Goal: Task Accomplishment & Management: Complete application form

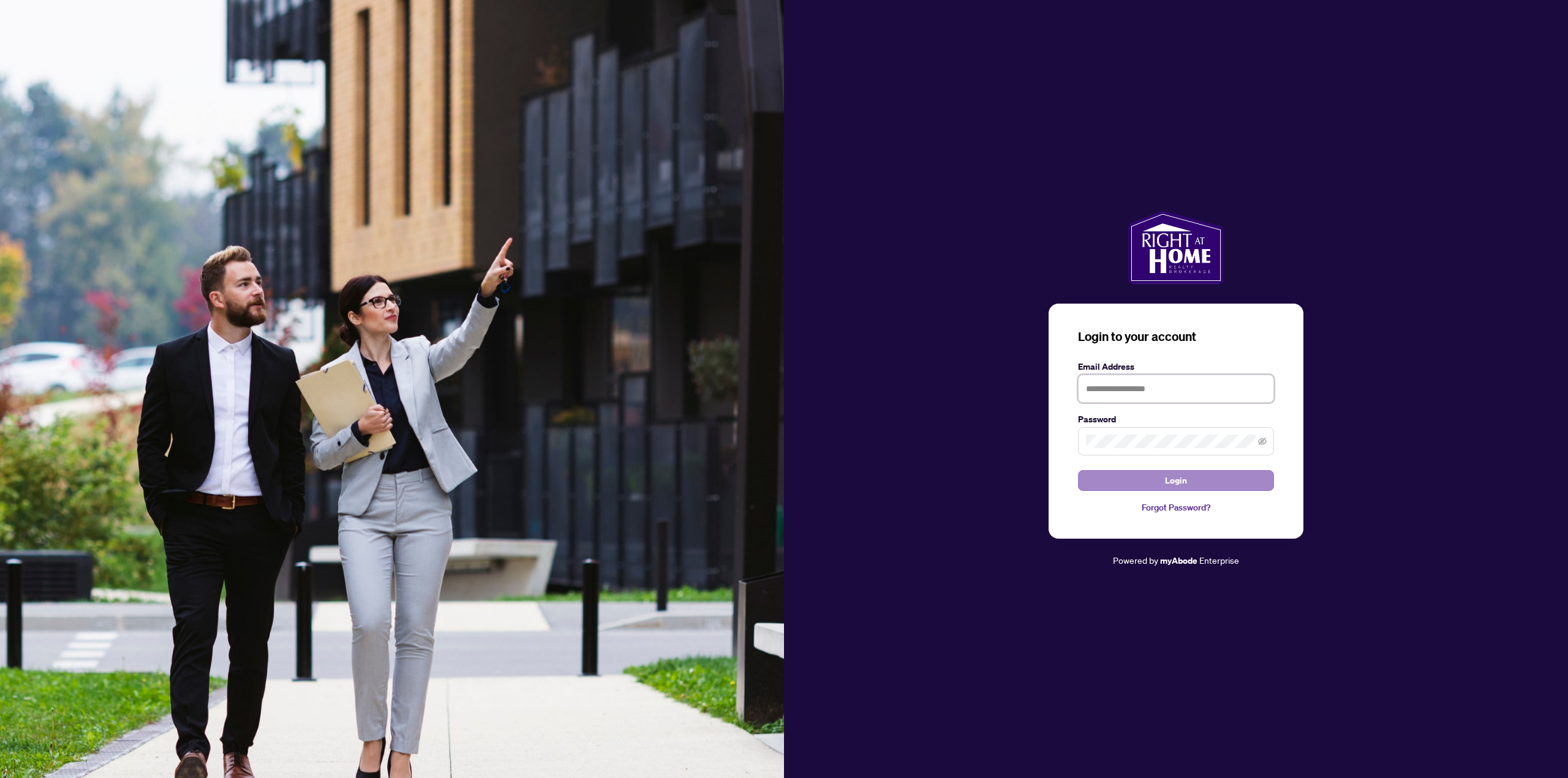
type input "**********"
click at [1229, 484] on button "Login" at bounding box center [1175, 481] width 196 height 21
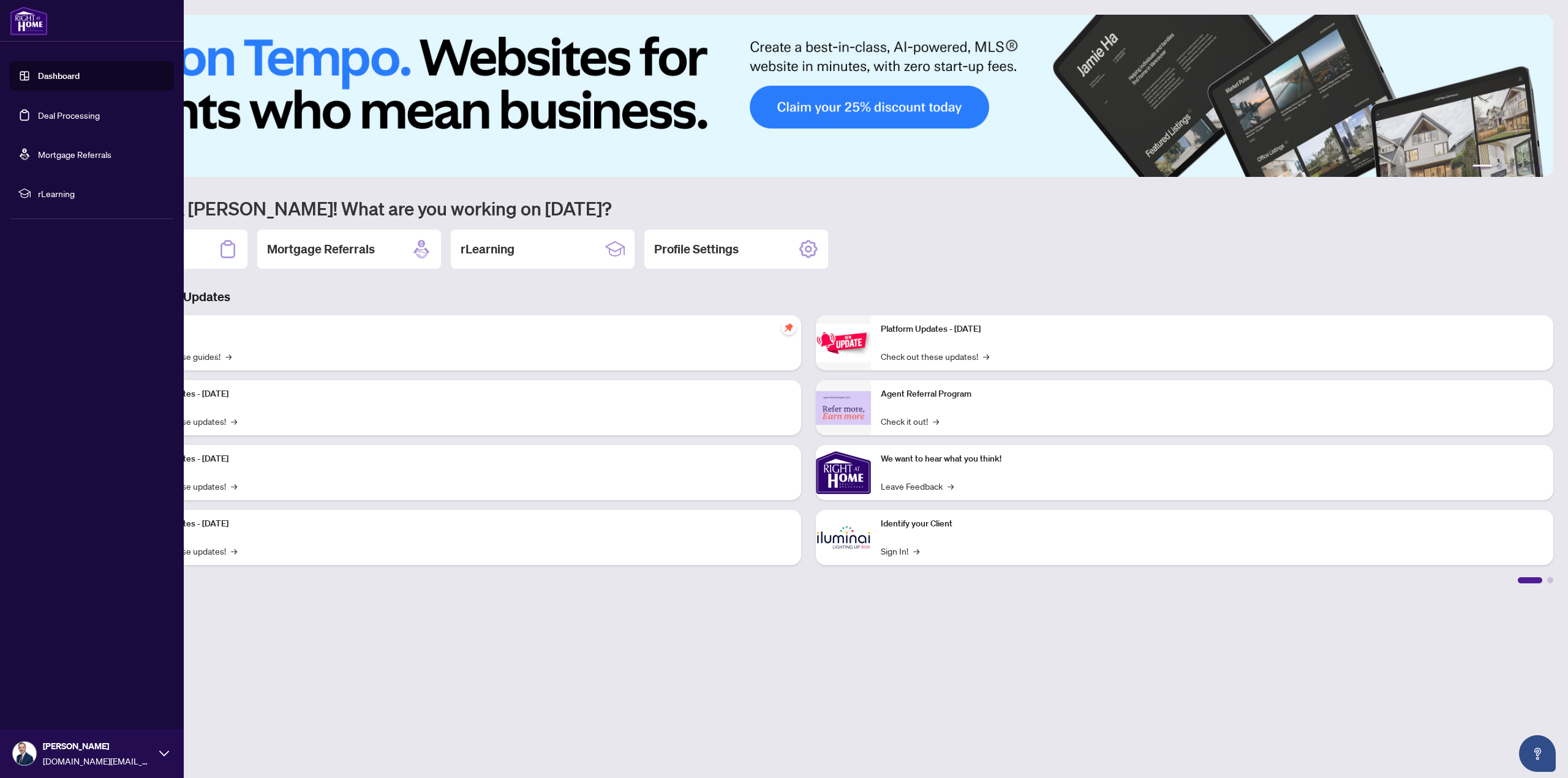
click at [72, 113] on link "Deal Processing" at bounding box center [69, 115] width 62 height 11
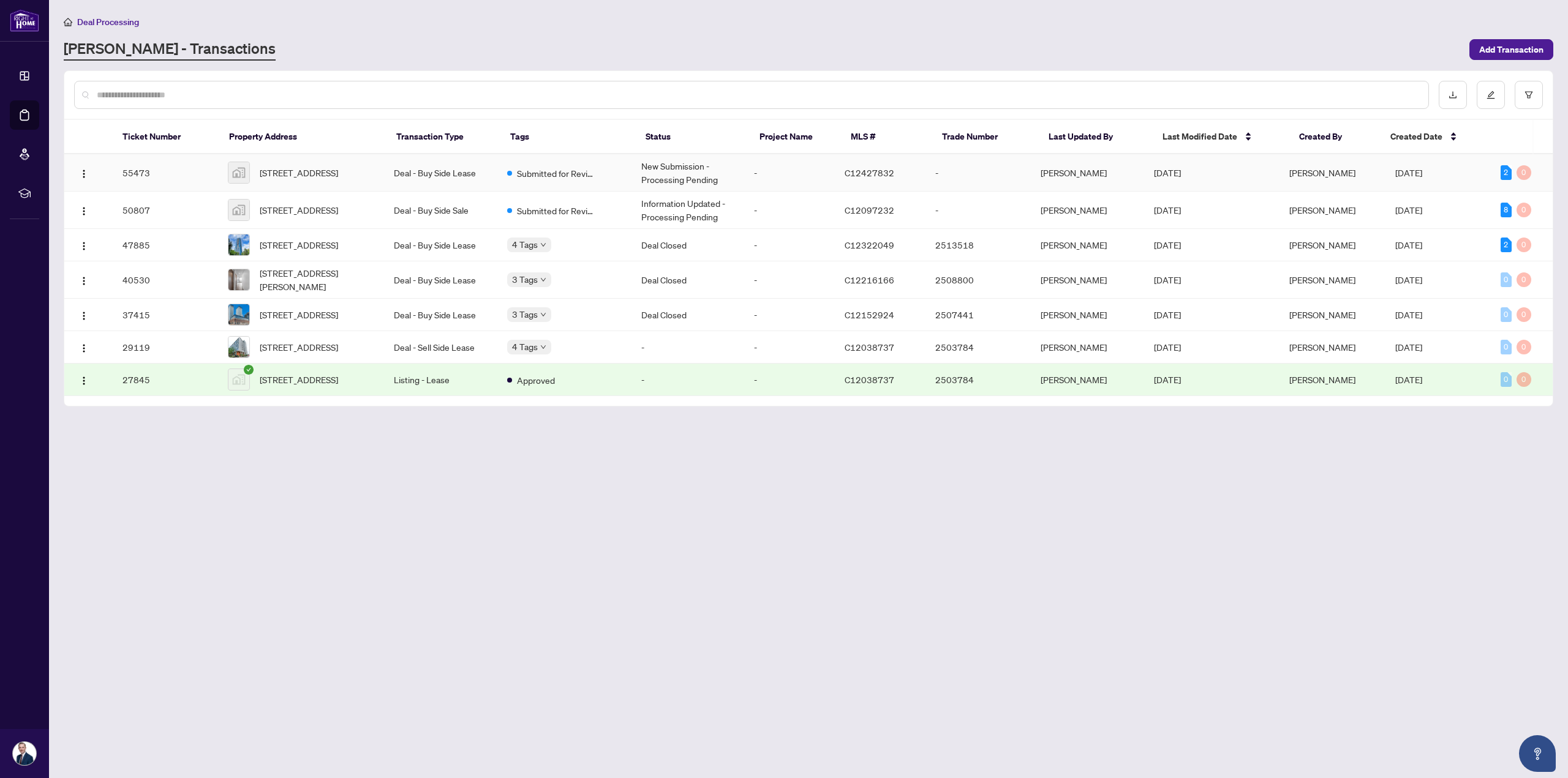
click at [136, 167] on td "55473" at bounding box center [166, 173] width 106 height 37
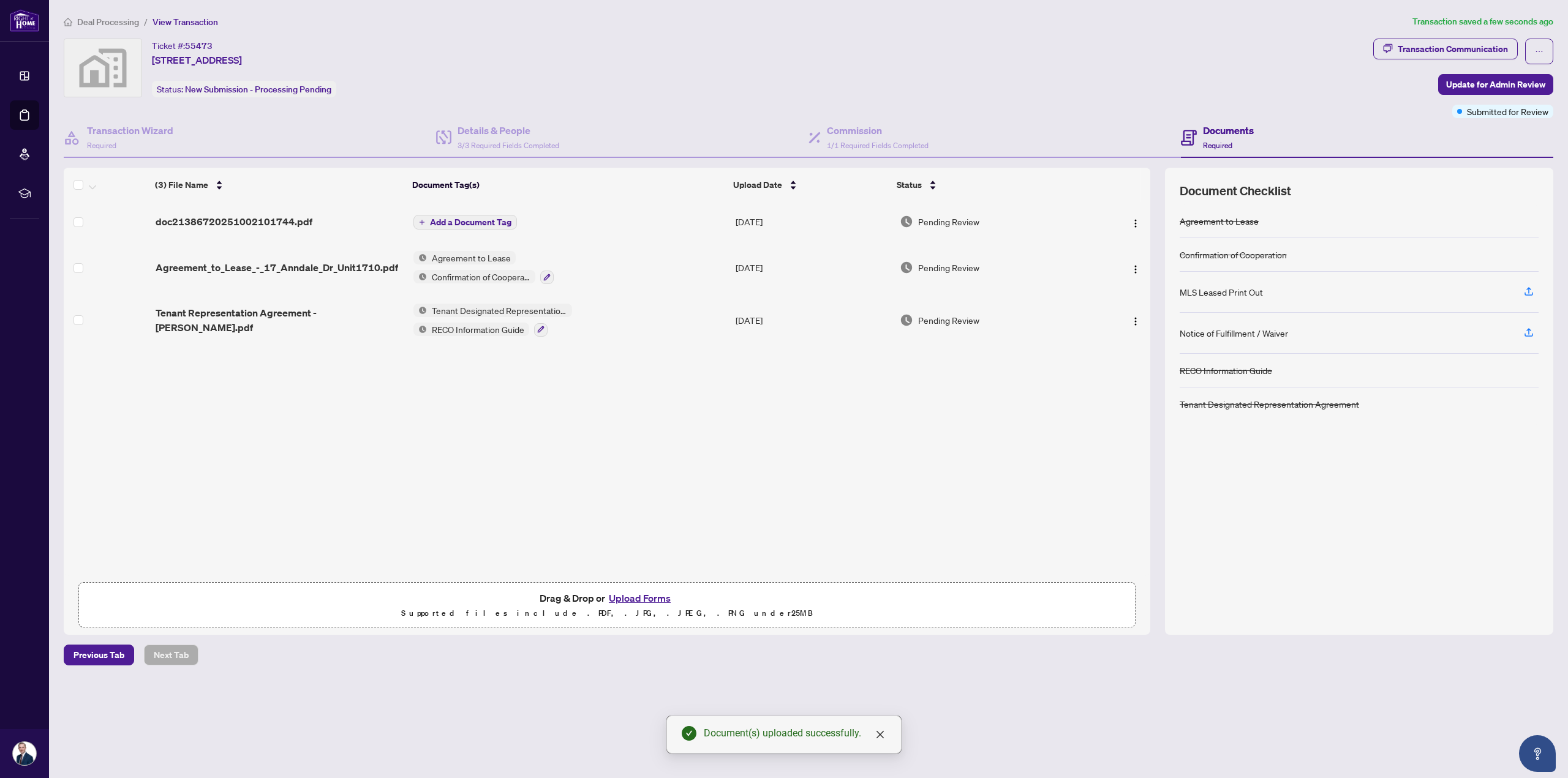
click at [439, 218] on span "Add a Document Tag" at bounding box center [470, 223] width 81 height 9
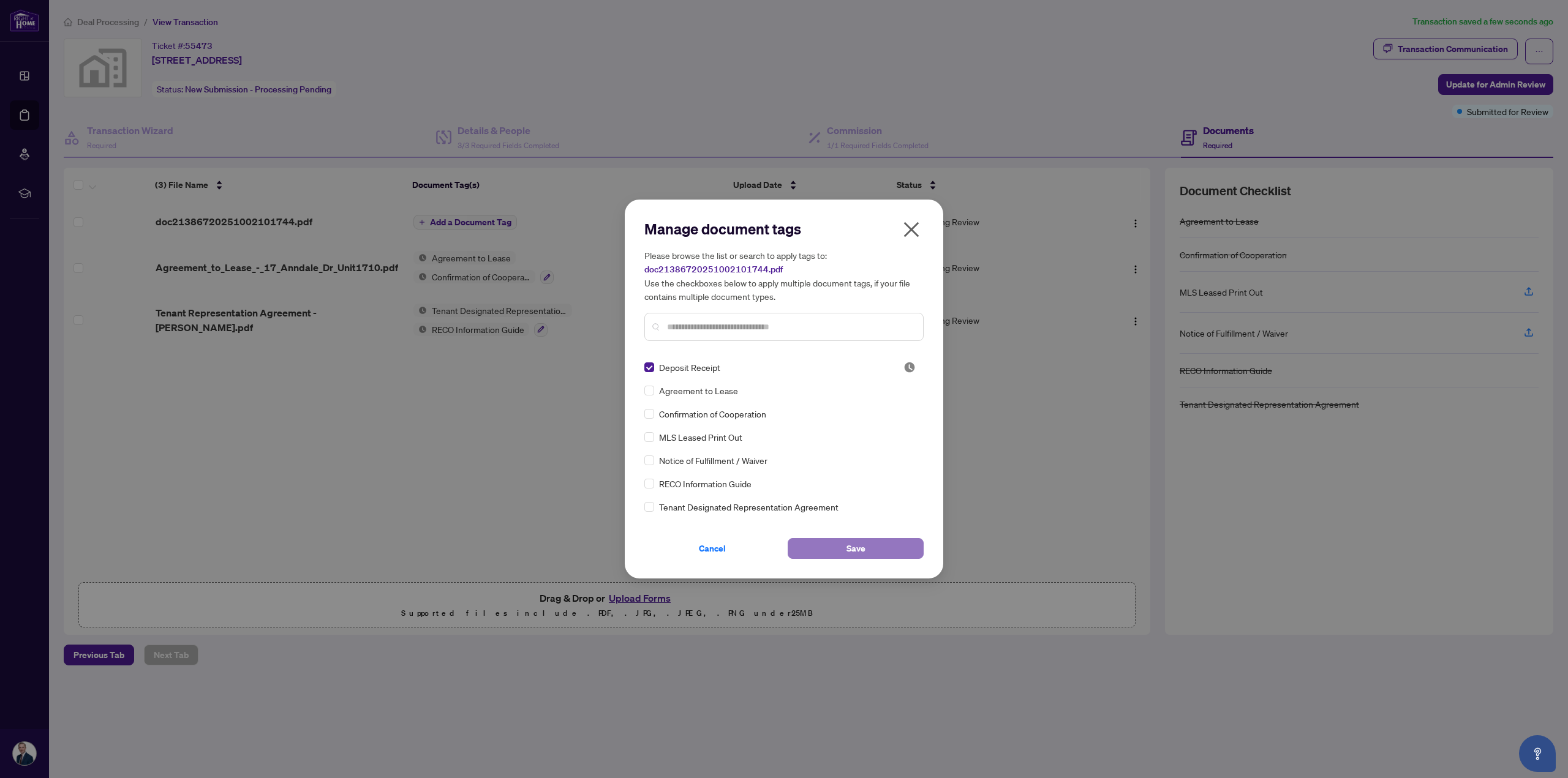
click at [883, 547] on button "Save" at bounding box center [856, 549] width 136 height 21
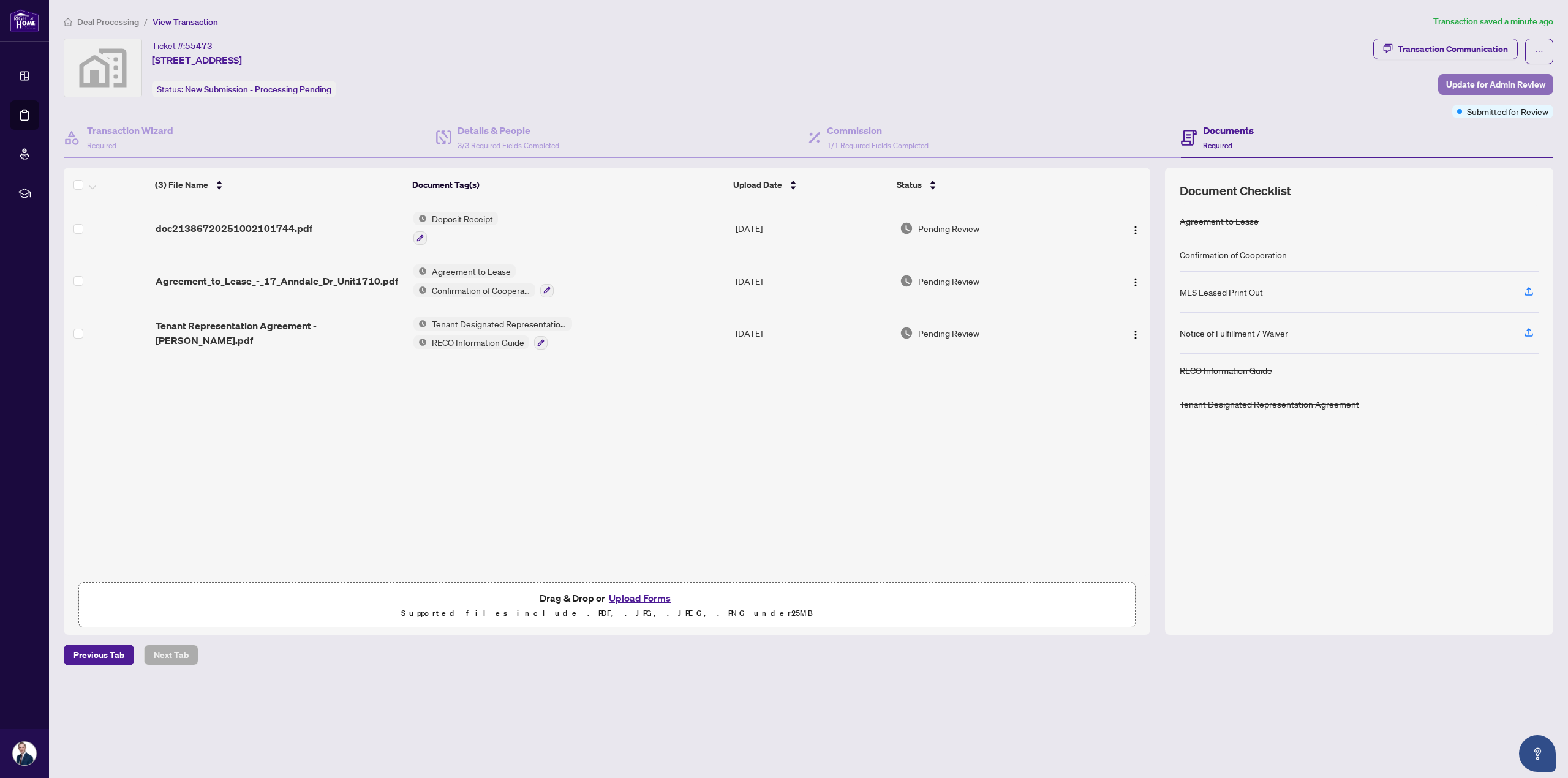
click at [1512, 83] on span "Update for Admin Review" at bounding box center [1495, 84] width 99 height 20
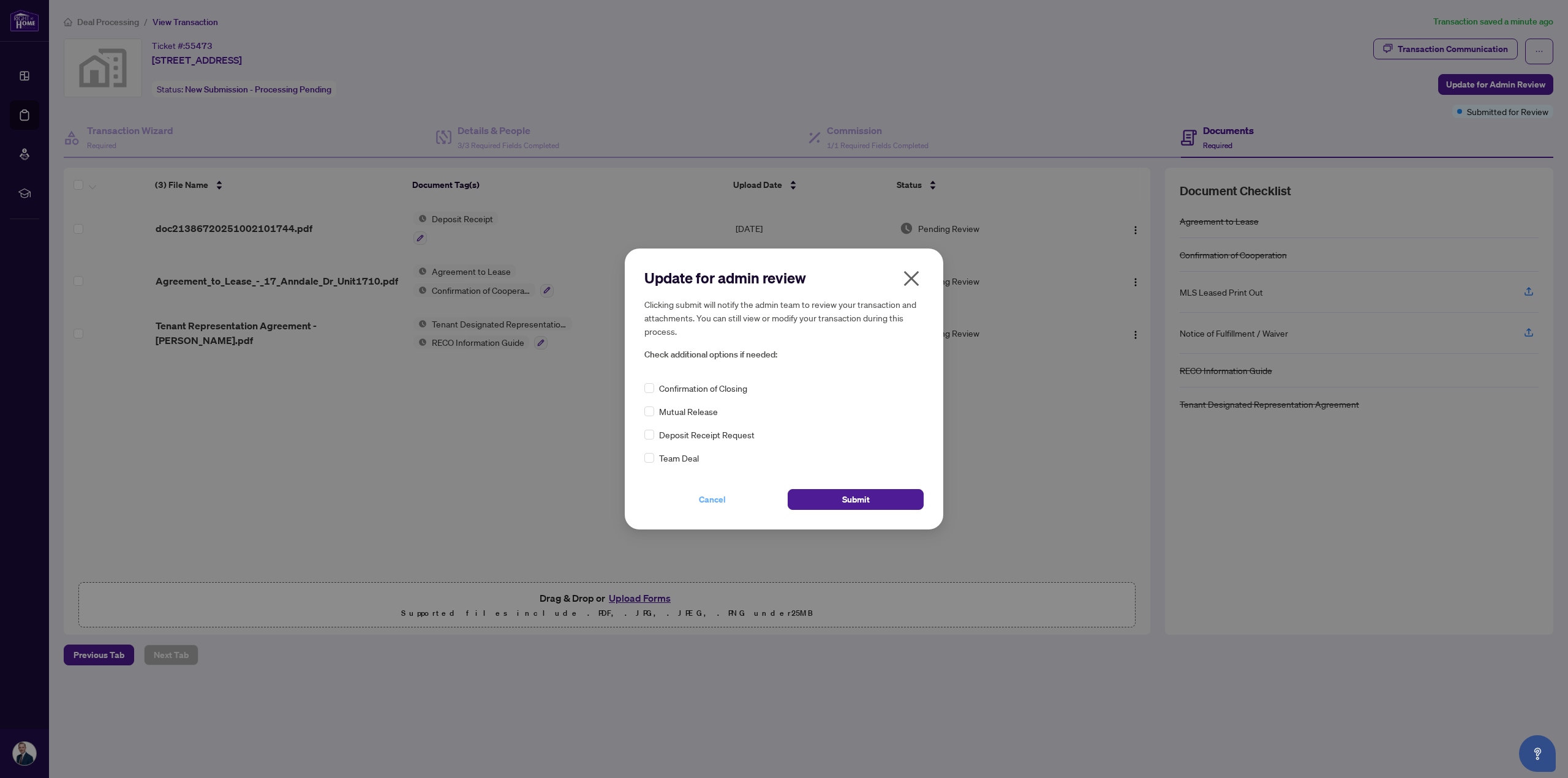
click at [720, 501] on span "Cancel" at bounding box center [712, 500] width 27 height 20
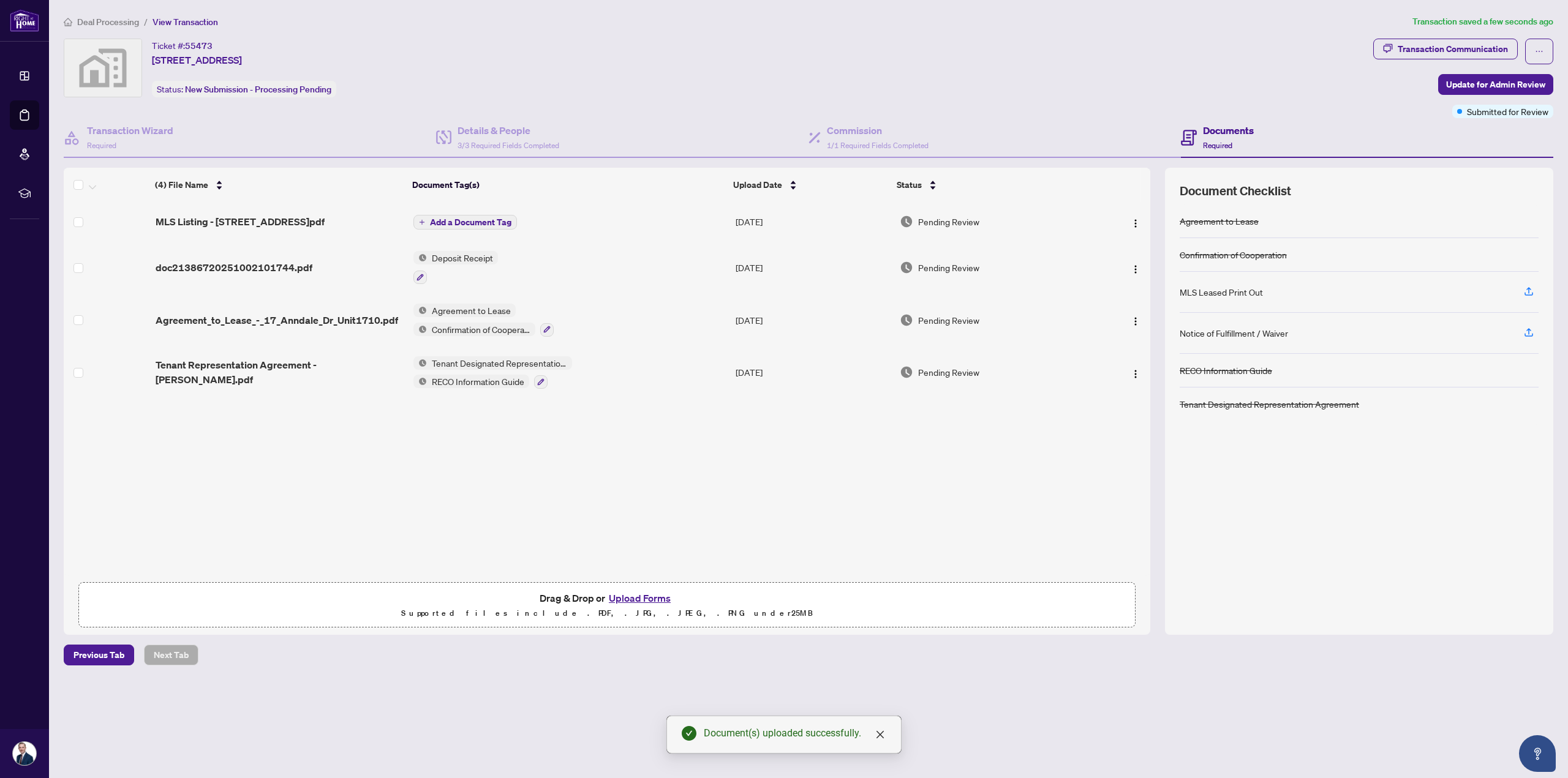
click at [484, 218] on span "Add a Document Tag" at bounding box center [470, 223] width 81 height 9
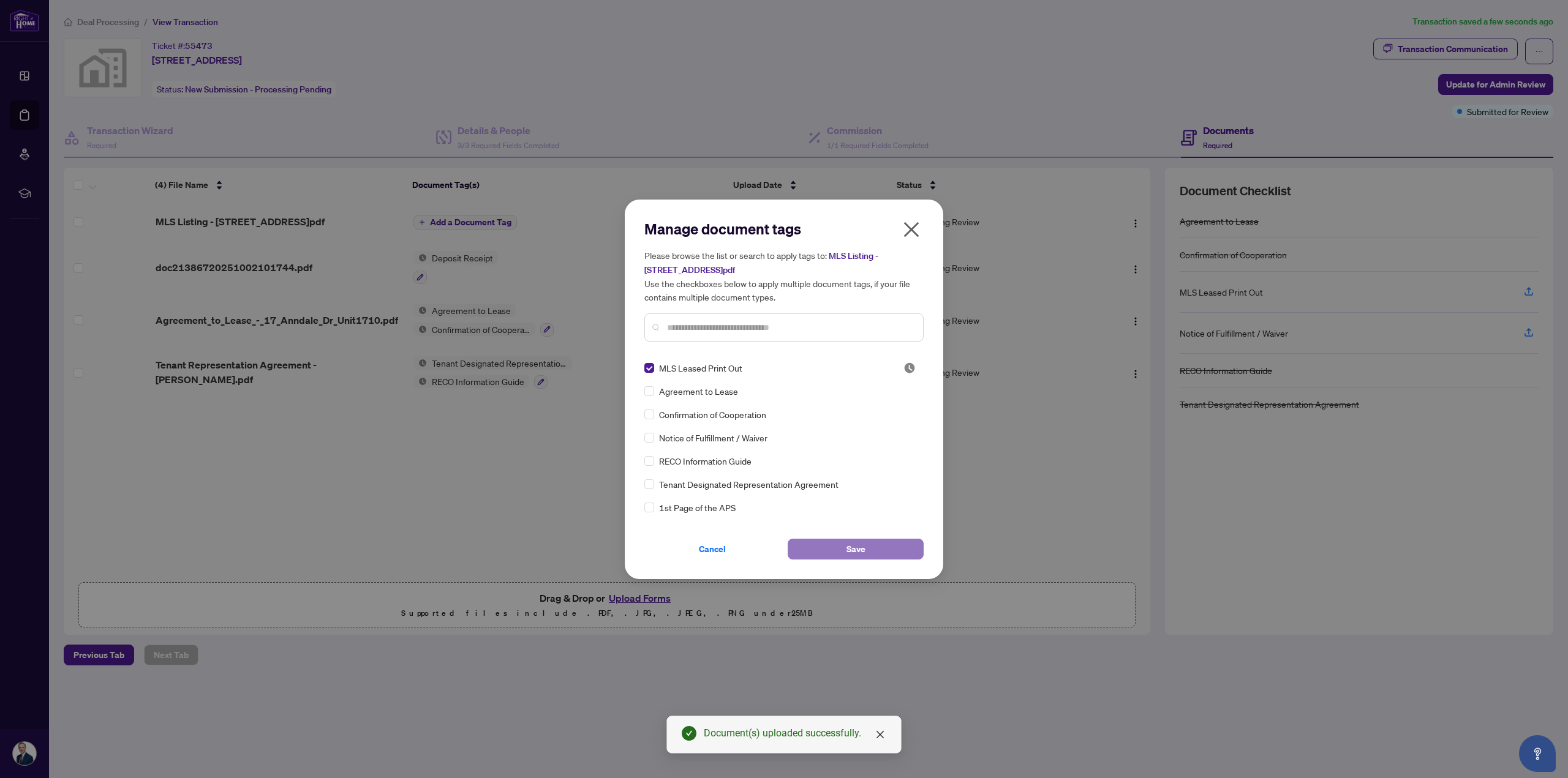
click at [832, 543] on button "Save" at bounding box center [856, 549] width 136 height 21
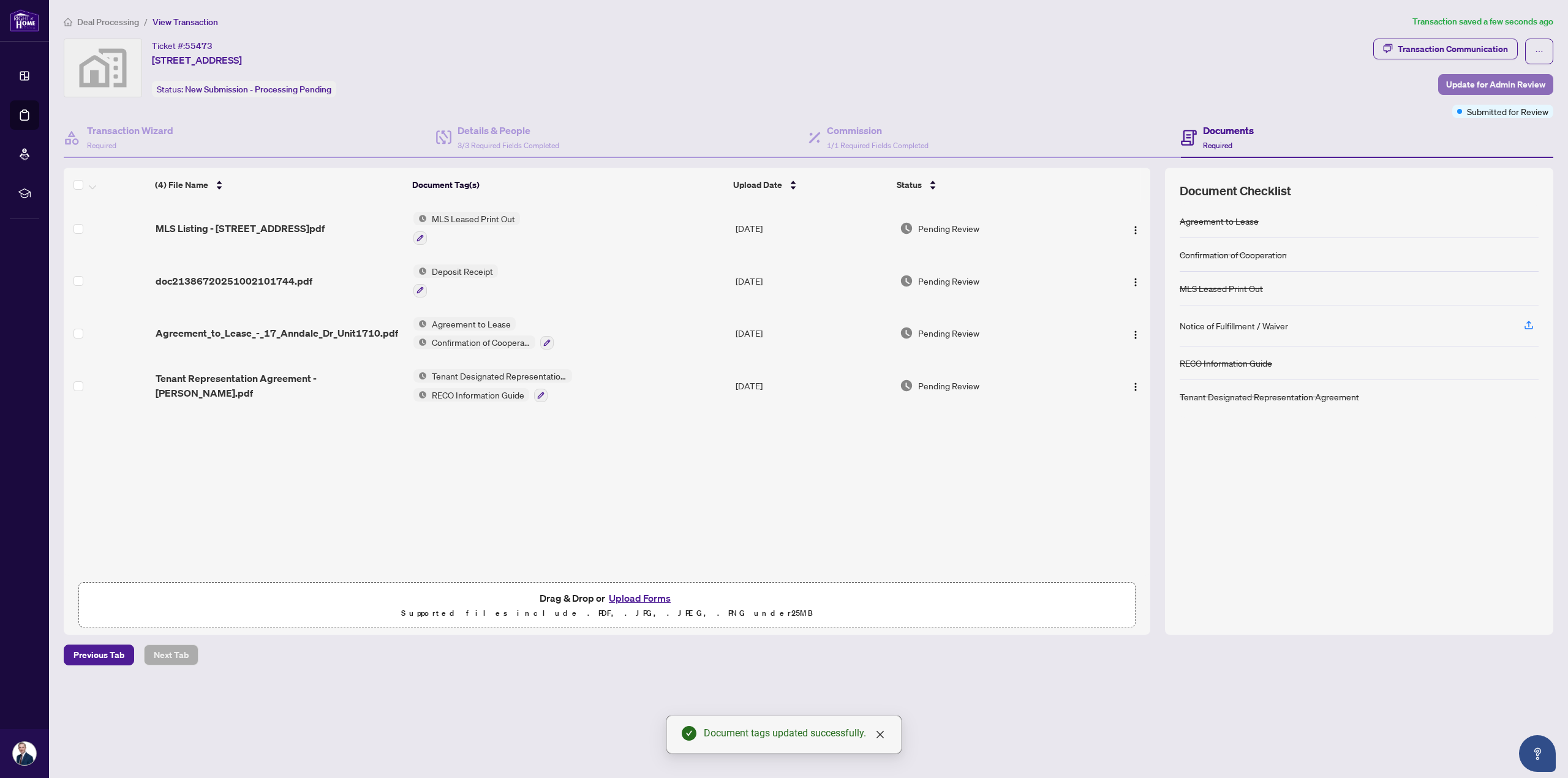
click at [1505, 89] on span "Update for Admin Review" at bounding box center [1495, 84] width 99 height 20
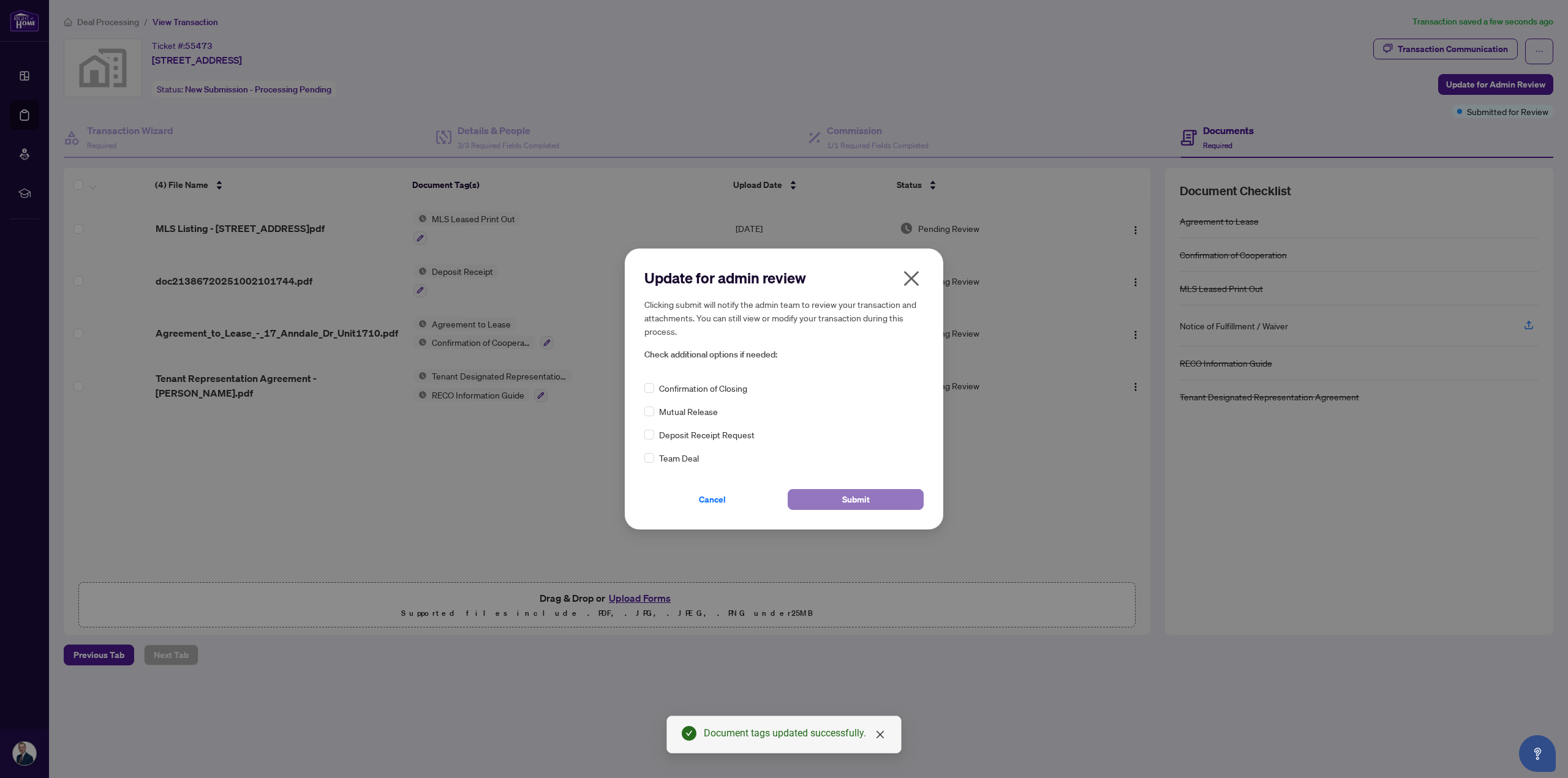
click at [888, 493] on button "Submit" at bounding box center [856, 500] width 136 height 21
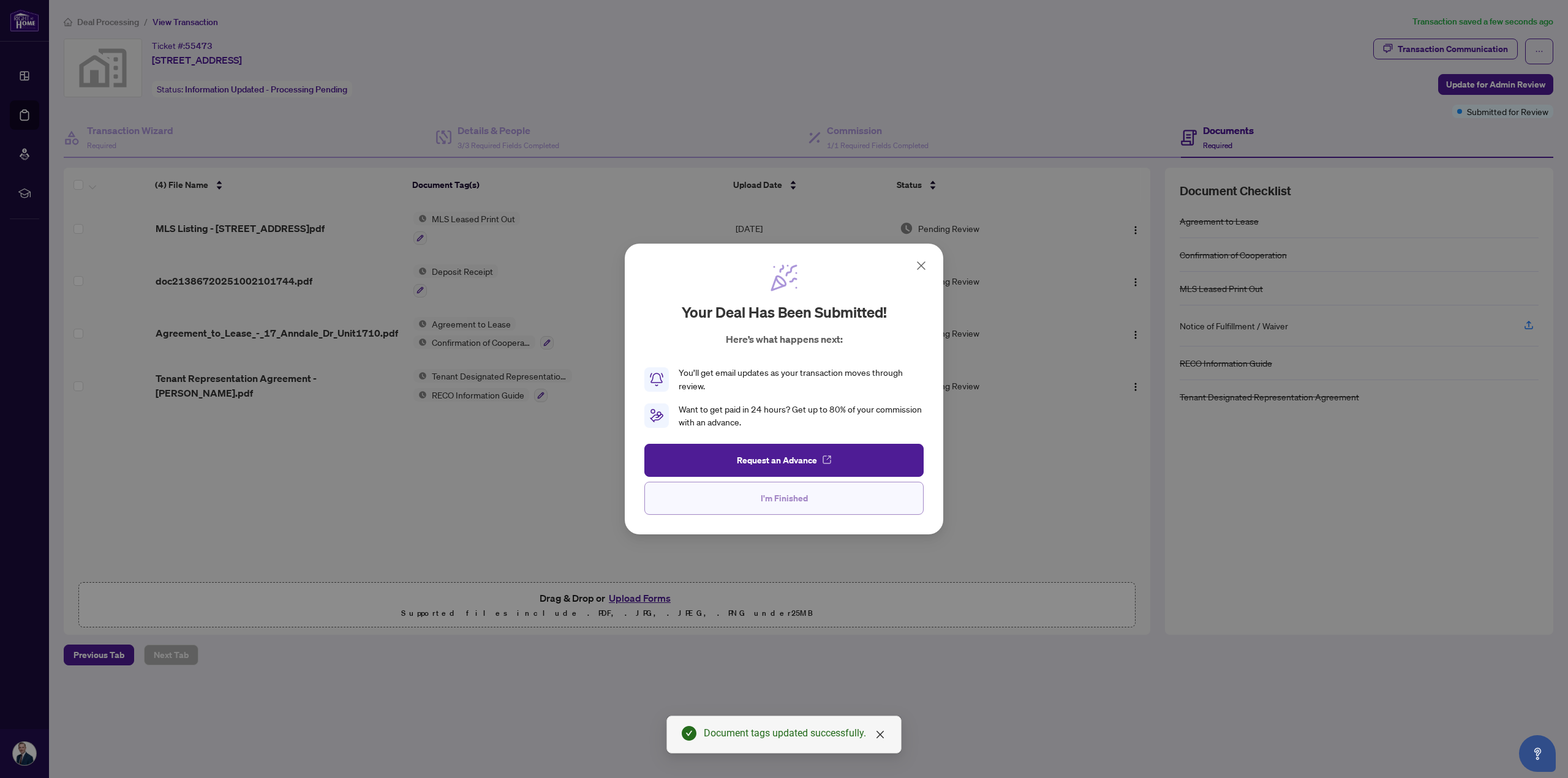
click at [835, 501] on button "I'm Finished" at bounding box center [783, 498] width 279 height 33
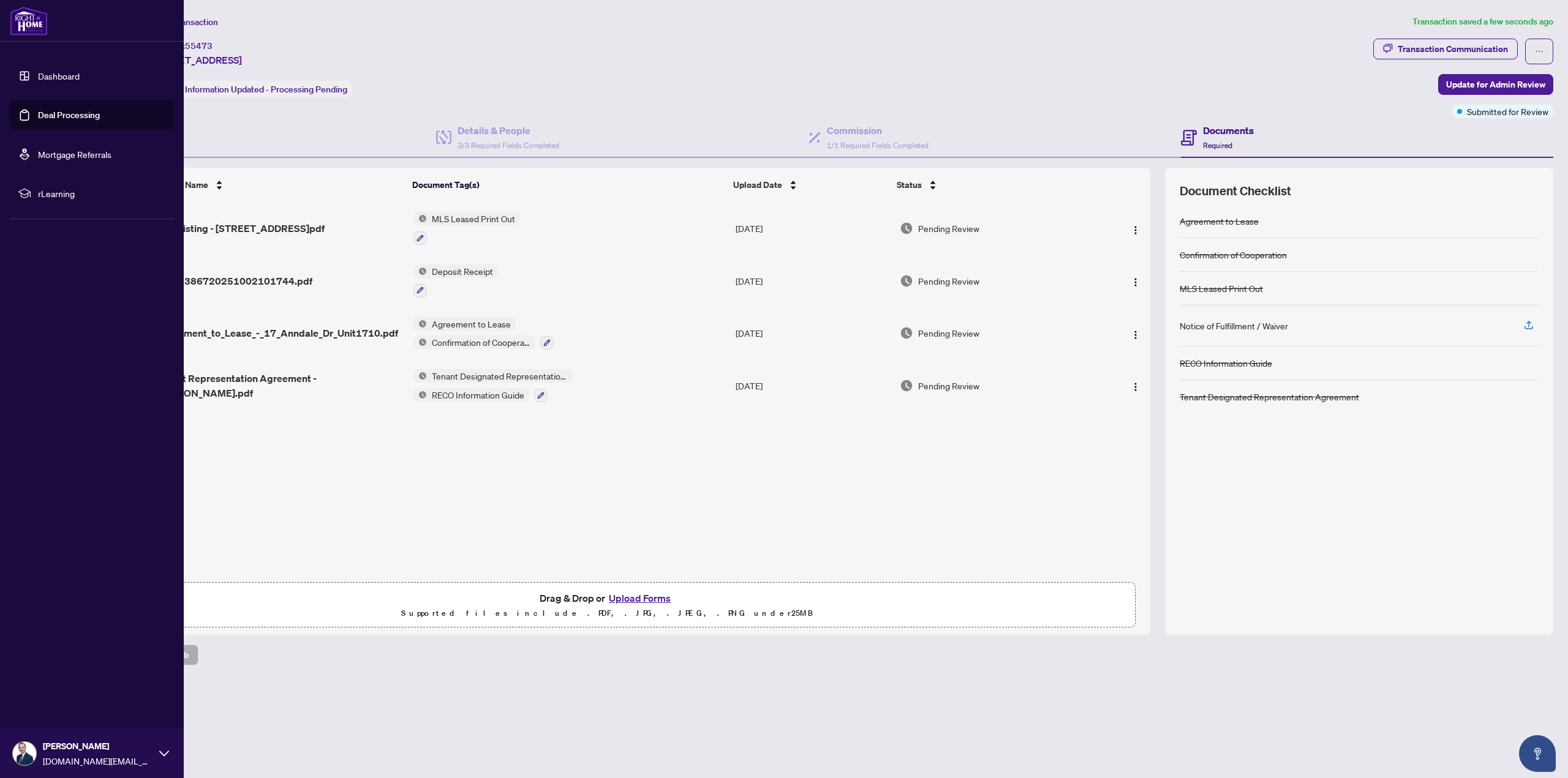
click at [49, 76] on link "Dashboard" at bounding box center [59, 75] width 42 height 11
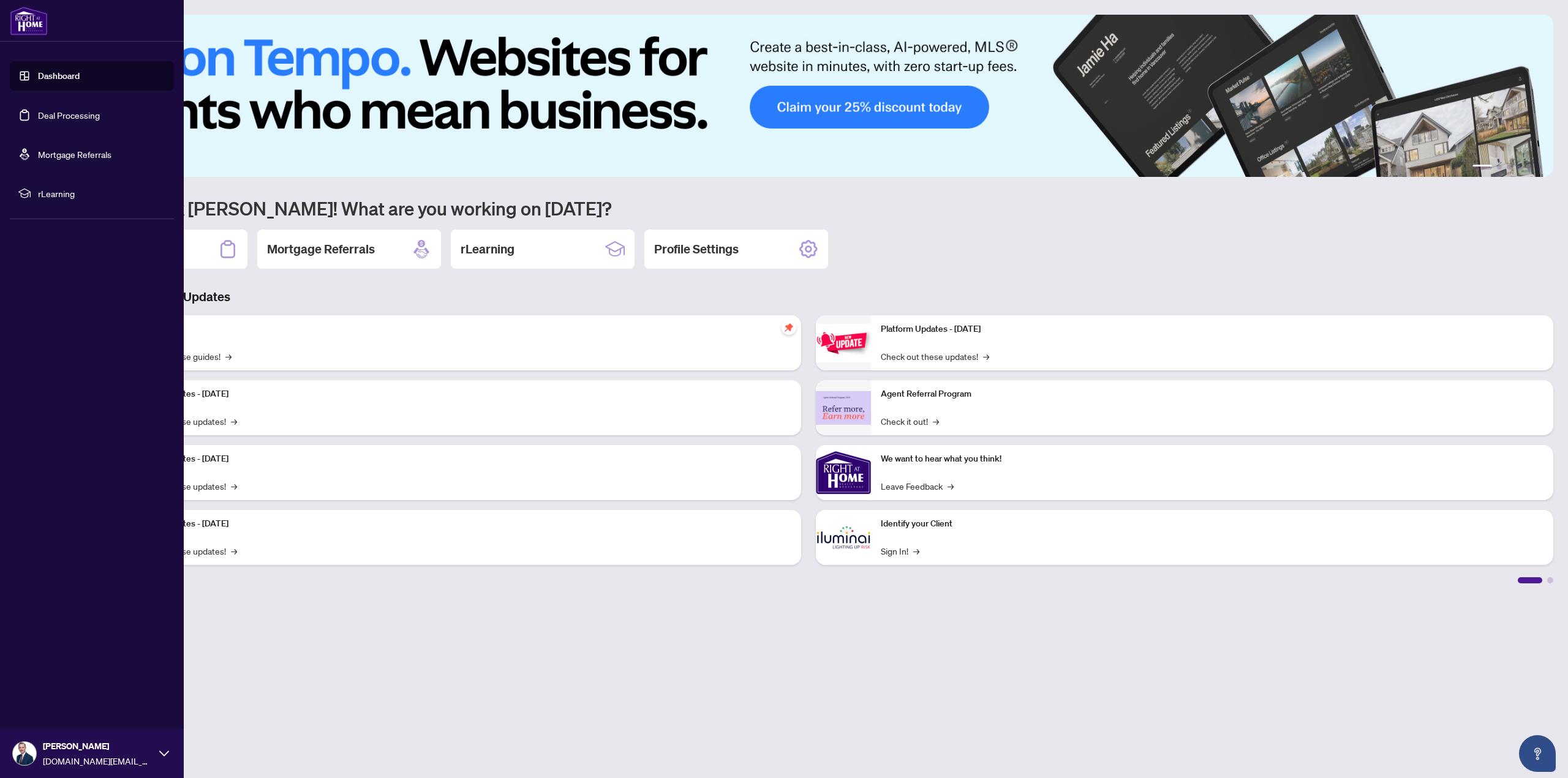
click at [53, 75] on link "Dashboard" at bounding box center [59, 75] width 42 height 11
click at [53, 119] on link "Deal Processing" at bounding box center [69, 115] width 62 height 11
